Goal: Task Accomplishment & Management: Use online tool/utility

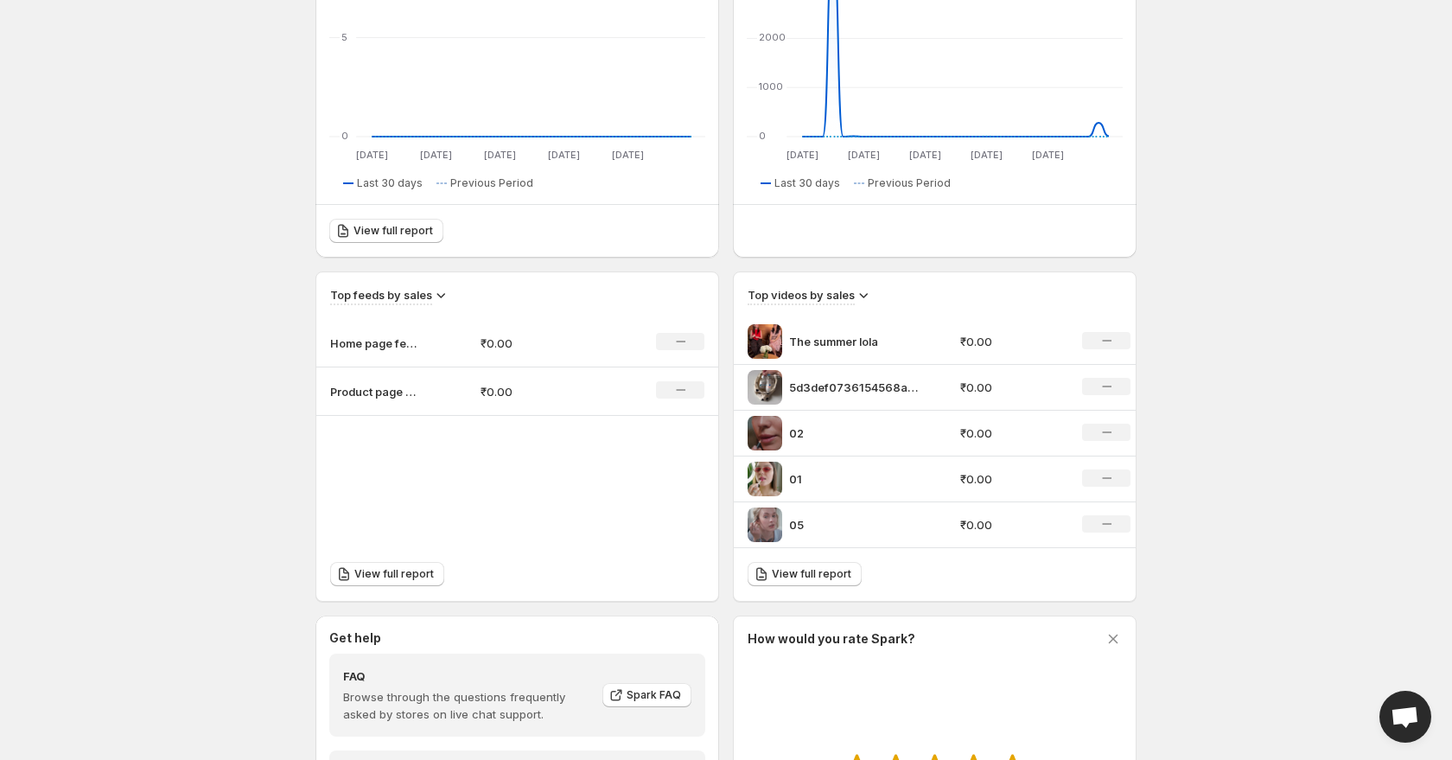
scroll to position [360, 0]
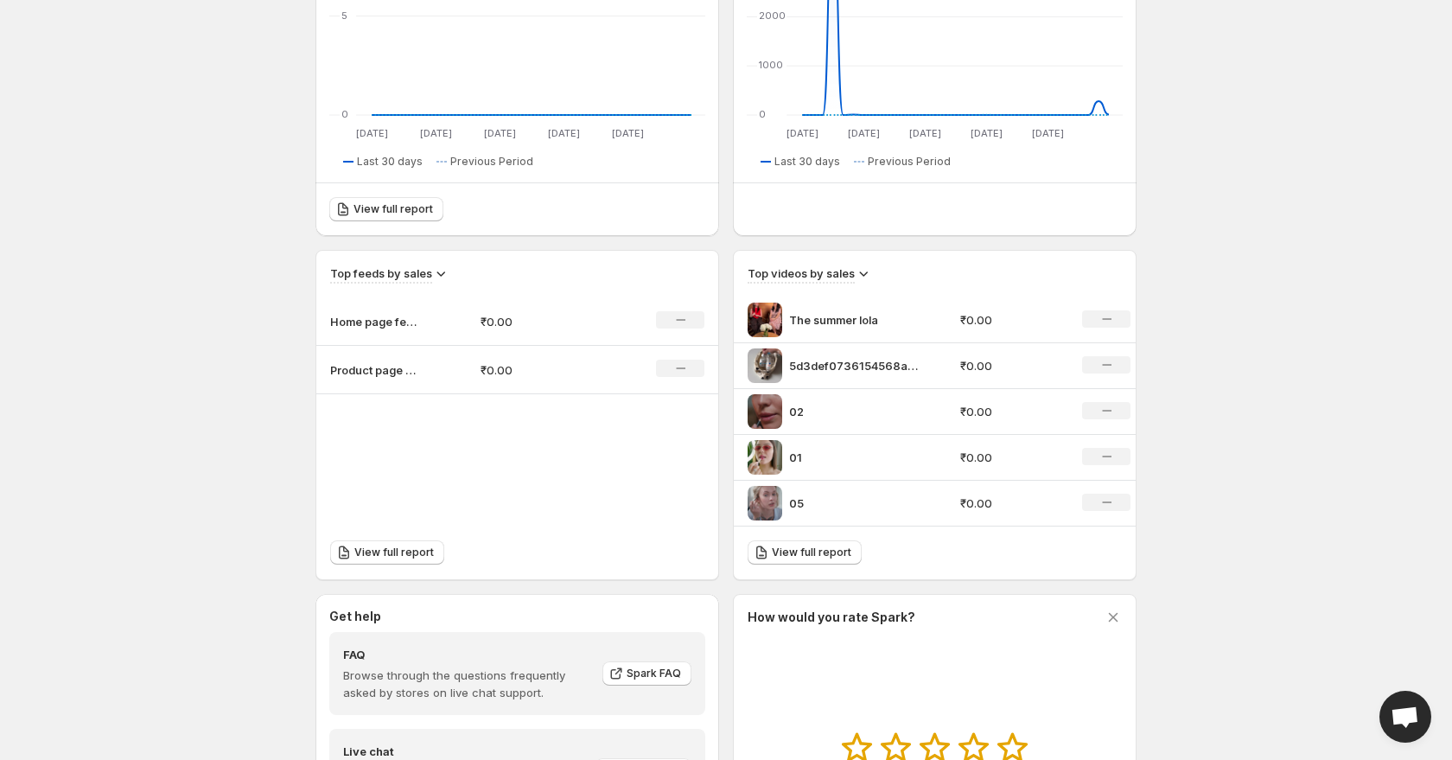
click at [423, 359] on td "Product page feed" at bounding box center [391, 370] width 150 height 48
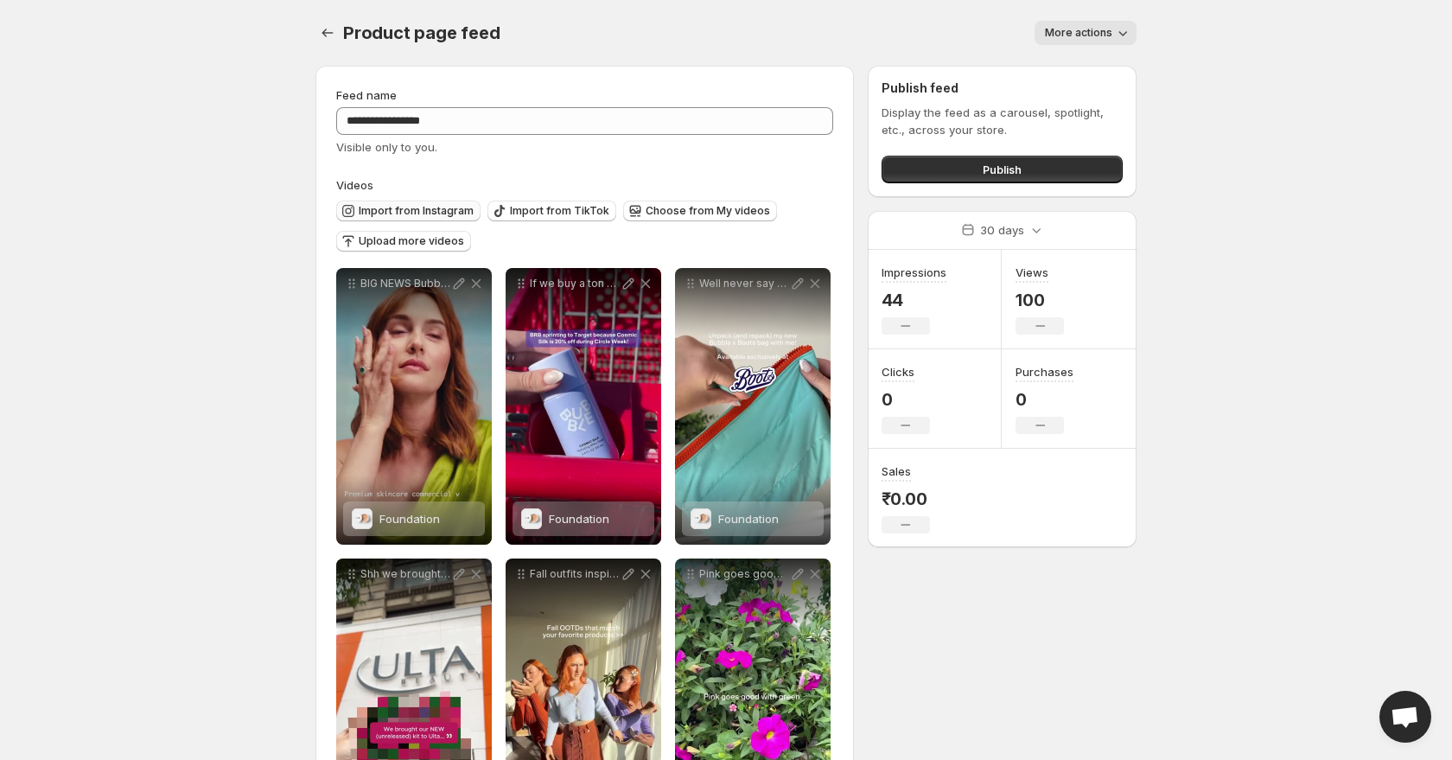
click at [423, 218] on button "Import from Instagram" at bounding box center [408, 210] width 144 height 21
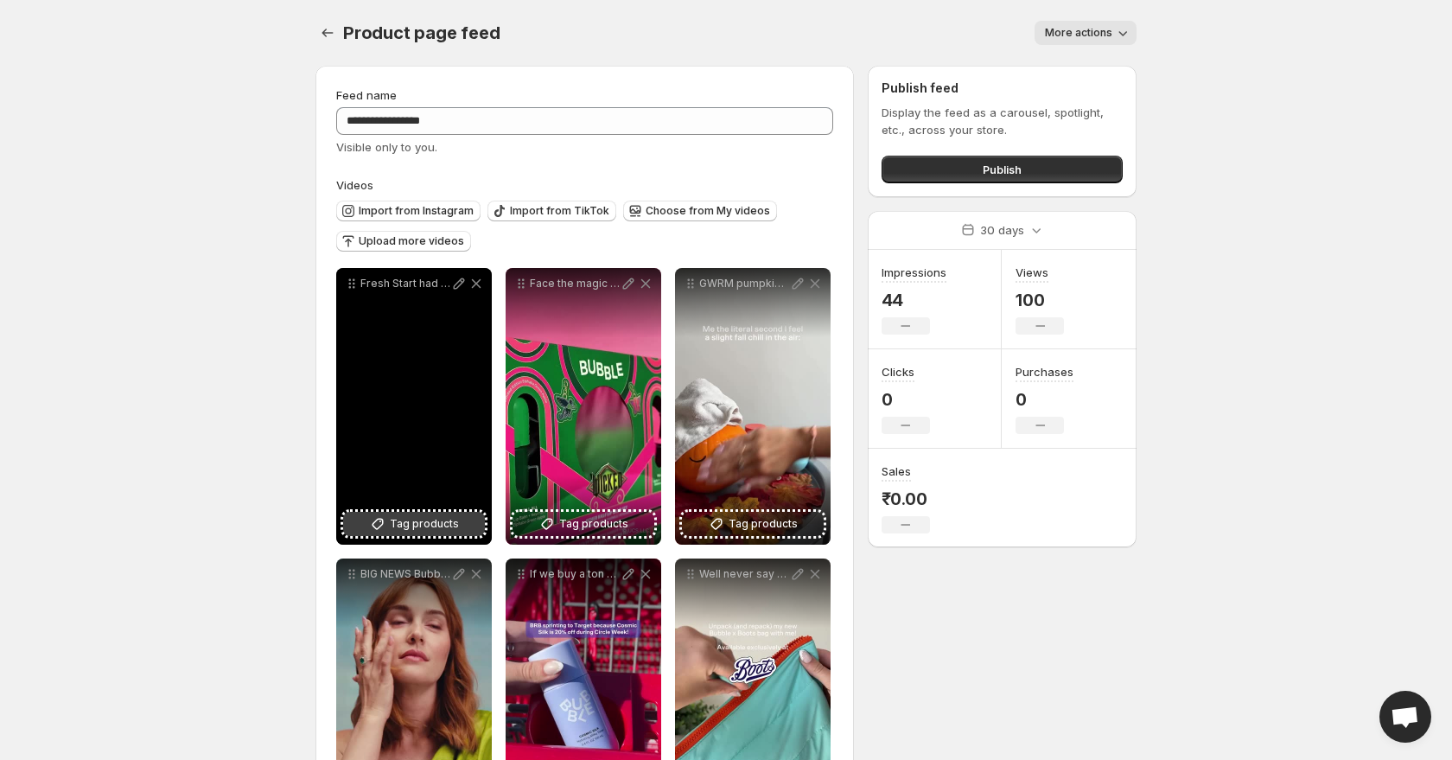
click at [453, 518] on span "Tag products" at bounding box center [424, 523] width 69 height 17
click at [416, 512] on span "Lip Gloss" at bounding box center [403, 519] width 49 height 14
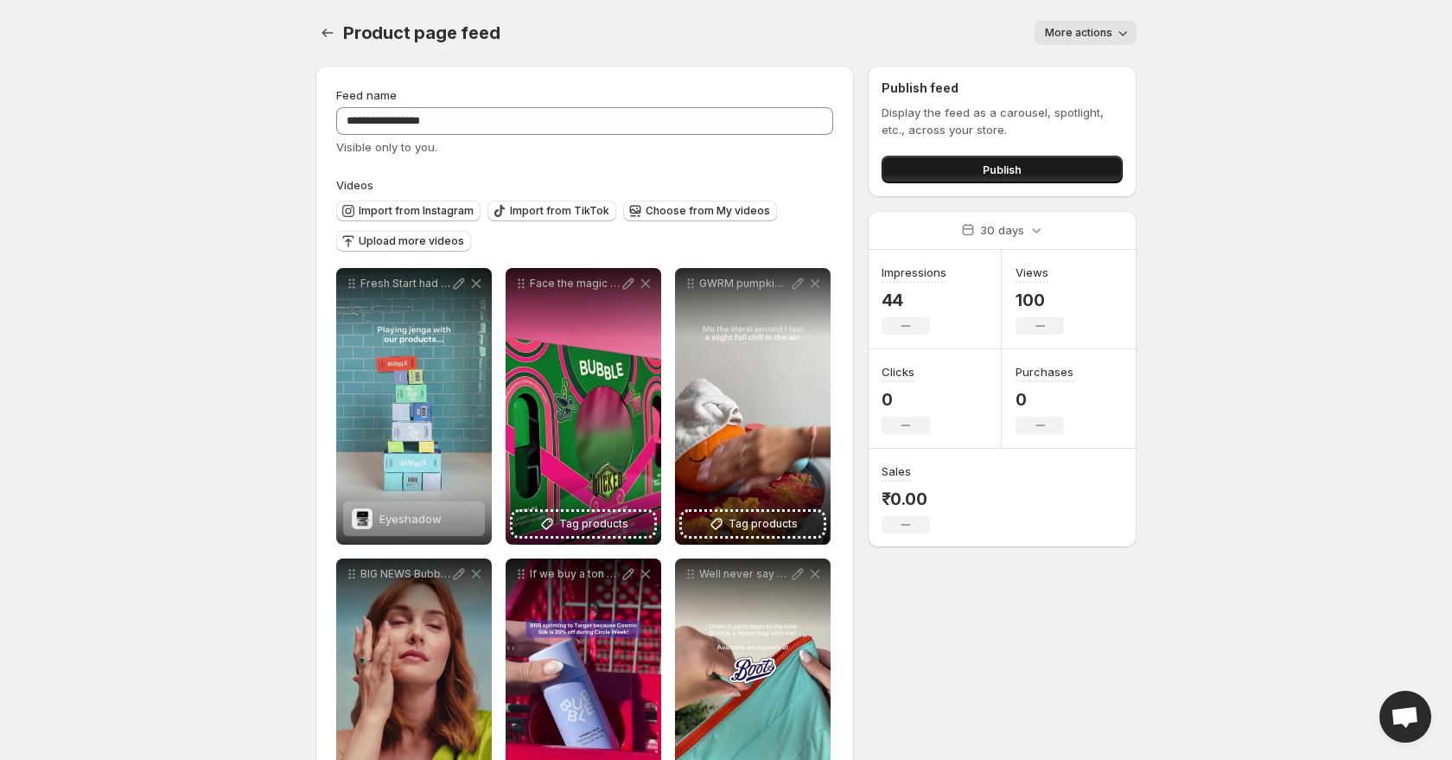
click at [1071, 169] on button "Publish" at bounding box center [1001, 170] width 241 height 28
